Goal: Information Seeking & Learning: Understand process/instructions

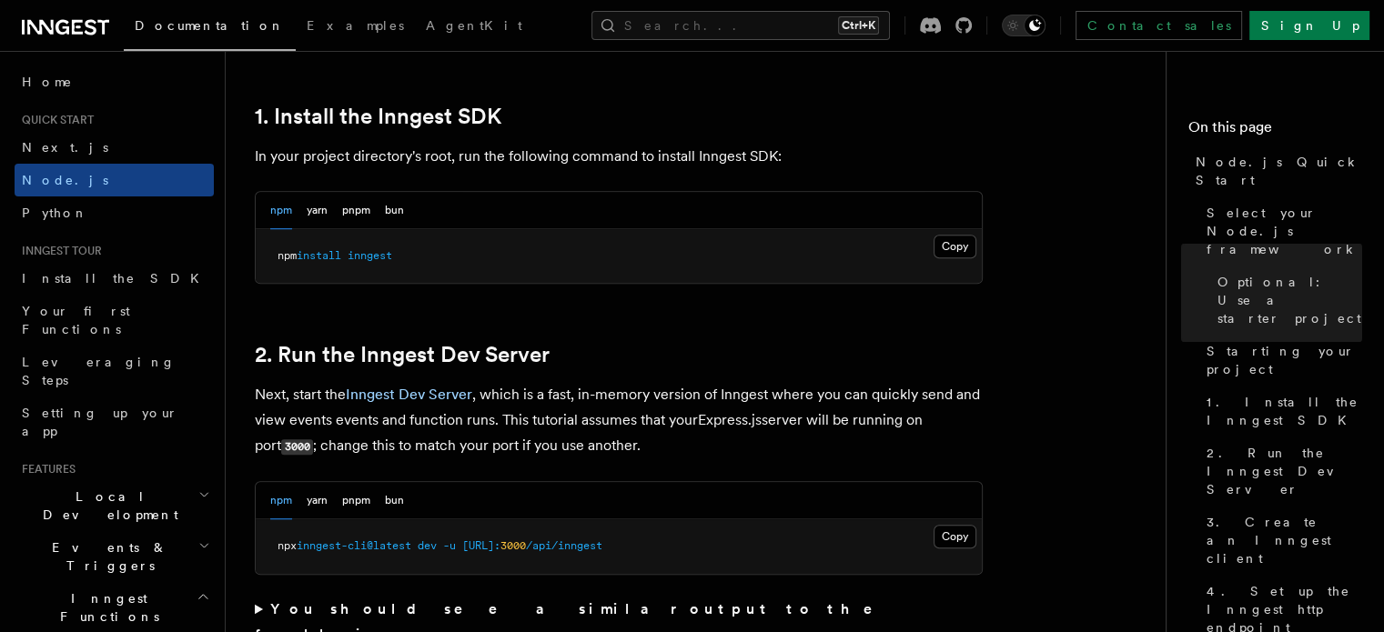
scroll to position [1183, 0]
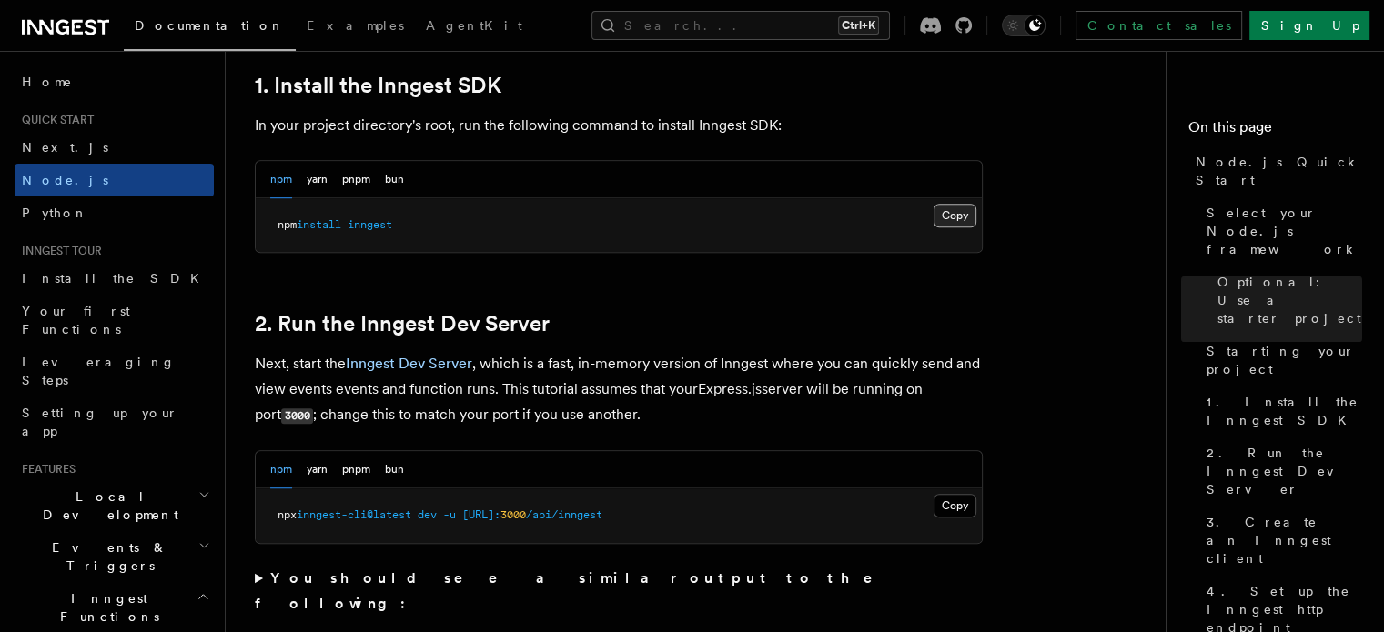
click at [937, 217] on button "Copy Copied" at bounding box center [955, 216] width 43 height 24
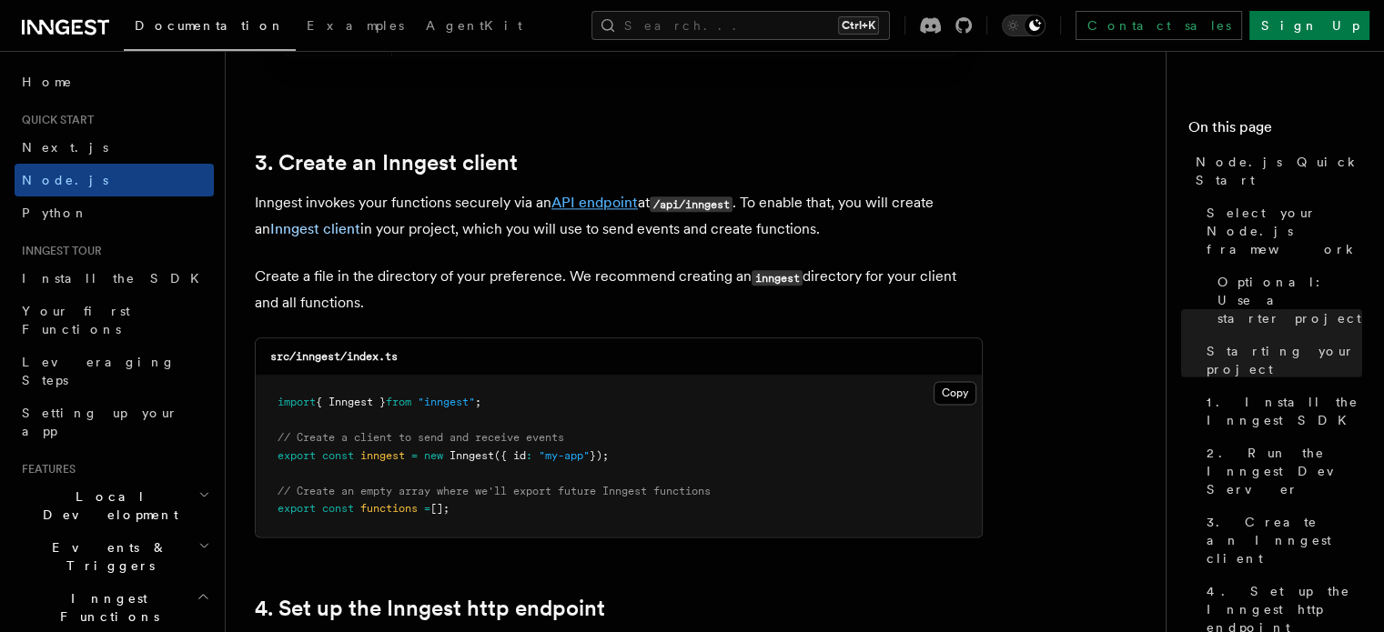
scroll to position [2275, 0]
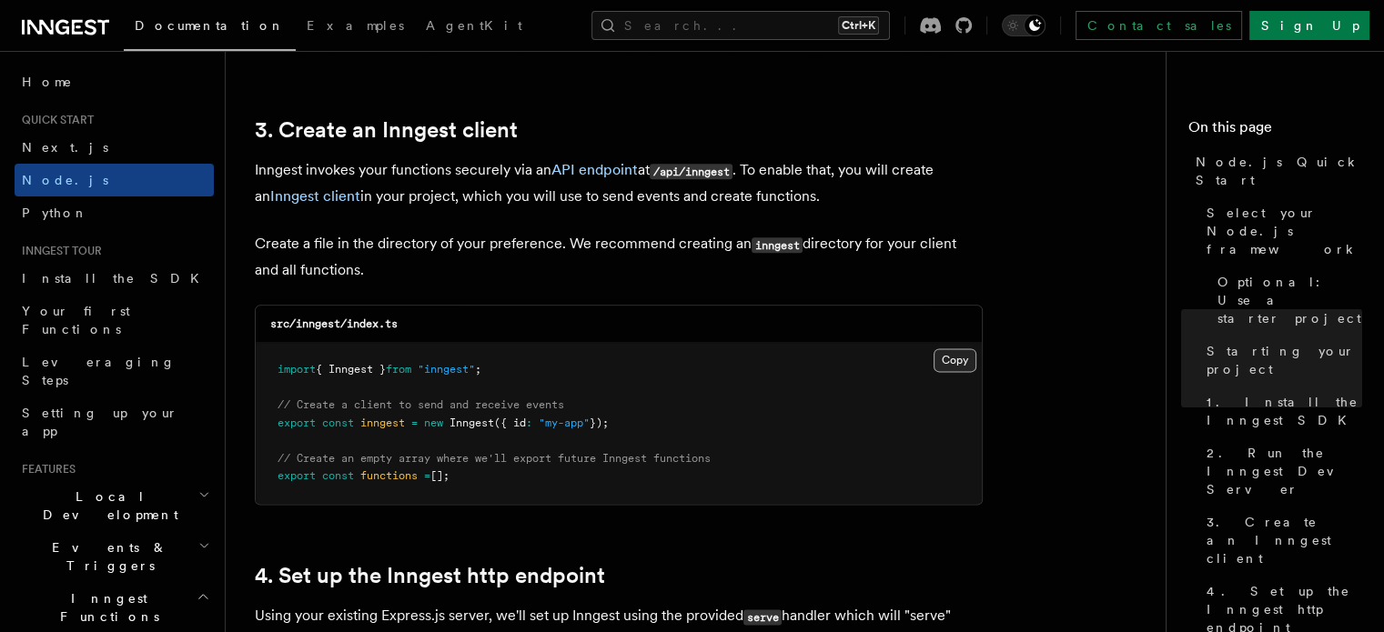
click at [952, 363] on button "Copy Copied" at bounding box center [955, 360] width 43 height 24
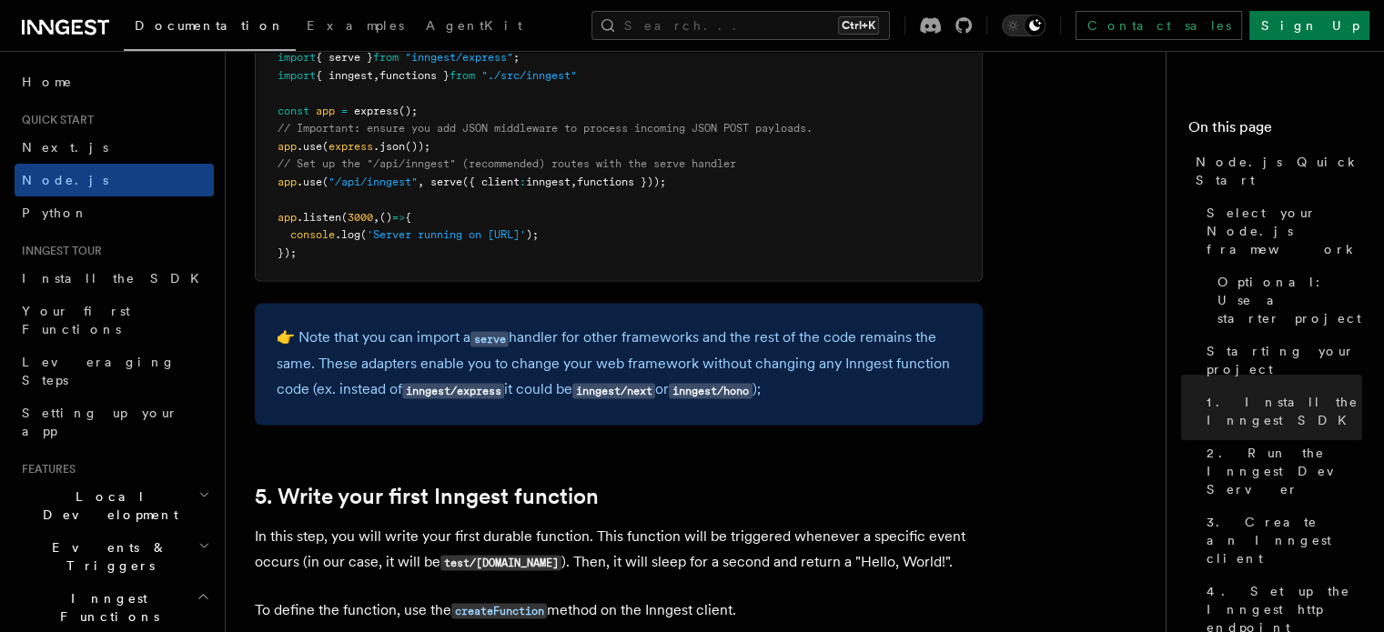
scroll to position [2912, 0]
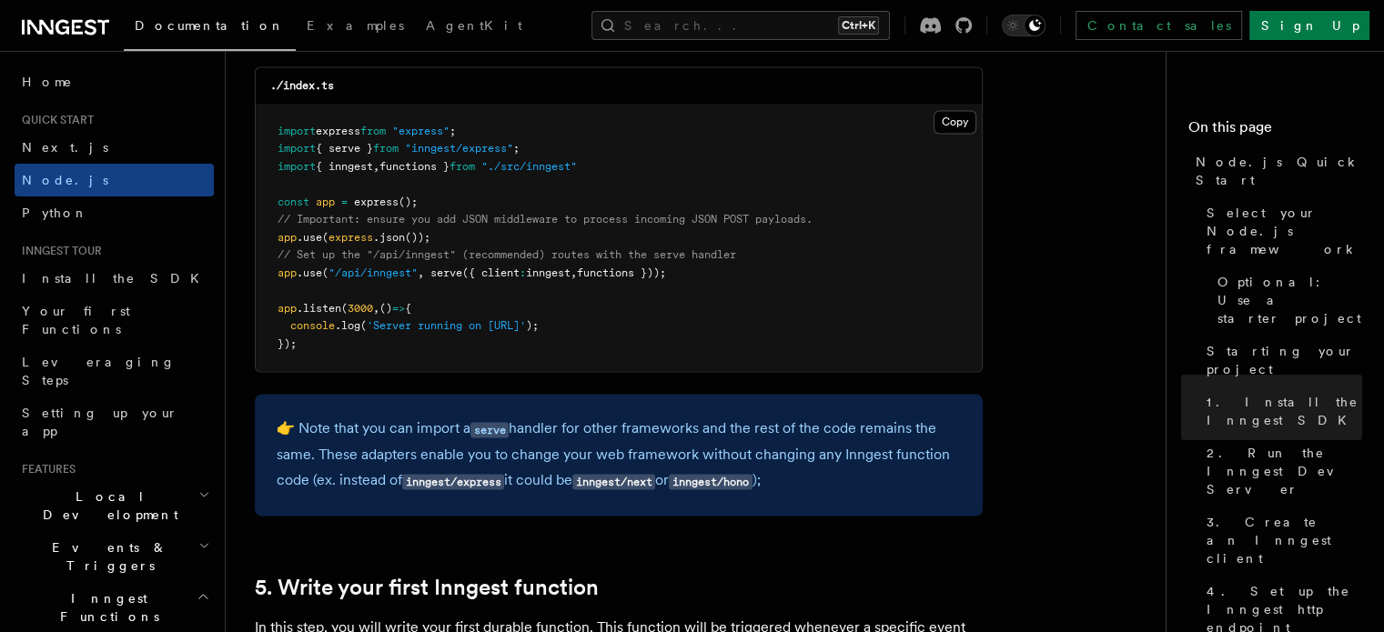
drag, startPoint x: 270, startPoint y: 276, endPoint x: 706, endPoint y: 283, distance: 435.9
click at [706, 283] on pre "import express from "express" ; import { serve } from "inngest/express" ; impor…" at bounding box center [619, 238] width 726 height 267
copy span "app .use ( "/api/inngest" , serve ({ client : inngest , functions }));"
click at [783, 294] on pre "import express from "express" ; import { serve } from "inngest/express" ; impor…" at bounding box center [619, 238] width 726 height 267
drag, startPoint x: 546, startPoint y: 143, endPoint x: 279, endPoint y: 151, distance: 266.7
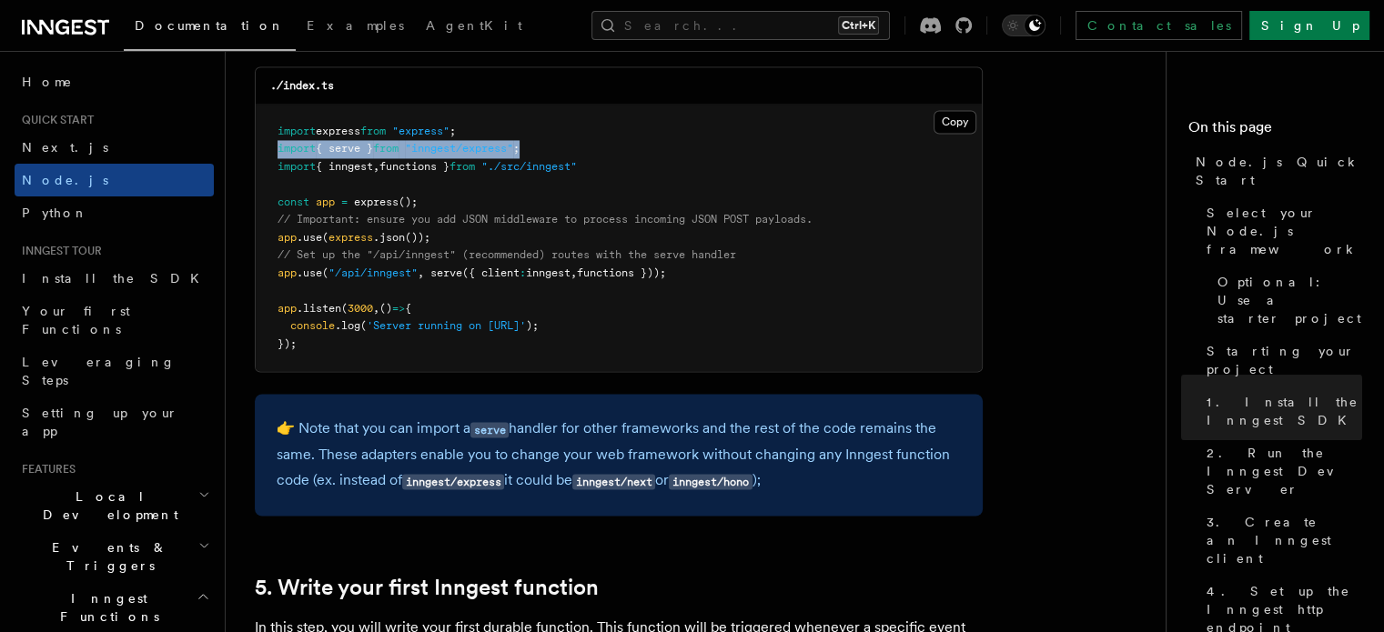
click at [279, 151] on pre "import express from "express" ; import { serve } from "inngest/express" ; impor…" at bounding box center [619, 238] width 726 height 267
copy span "import { serve } from "inngest/express" ;"
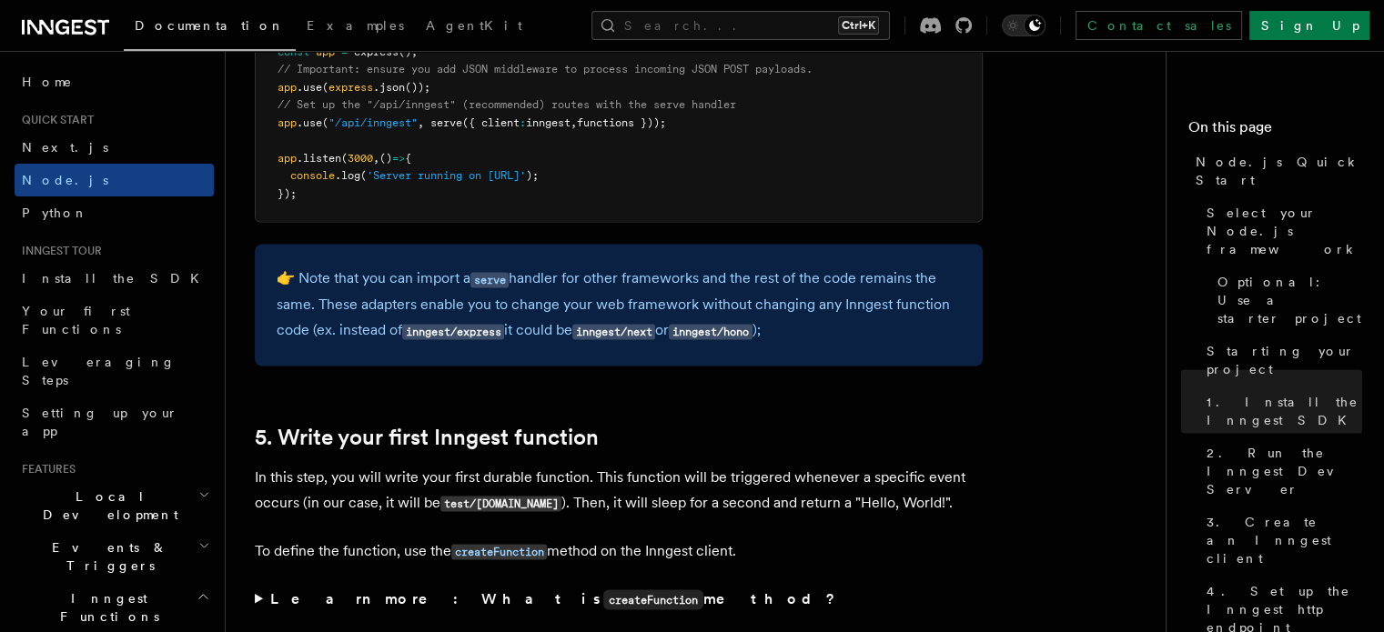
scroll to position [3276, 0]
